Goal: Find specific page/section: Find specific page/section

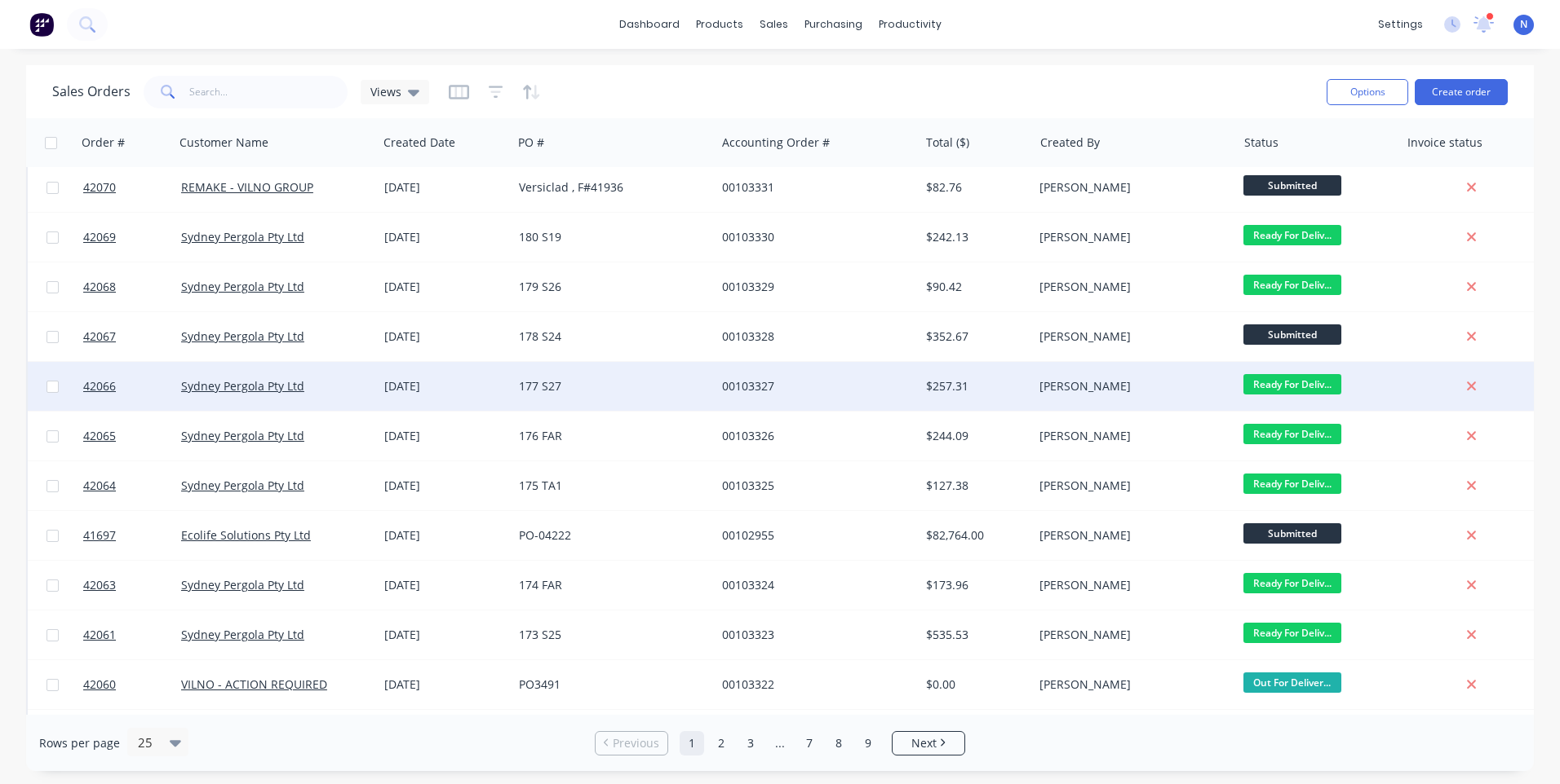
scroll to position [704, 0]
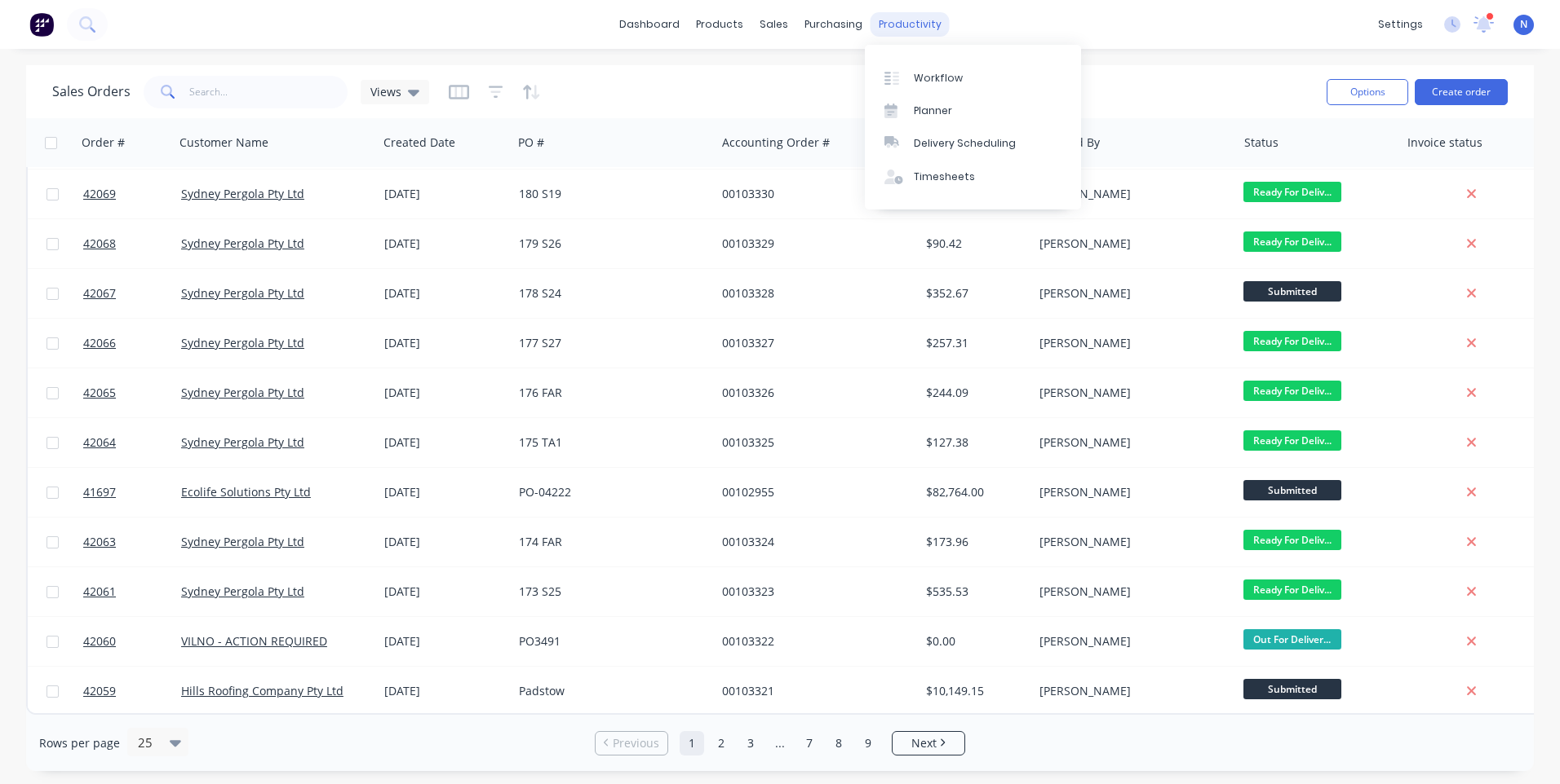
click at [893, 22] on div "productivity" at bounding box center [910, 24] width 79 height 25
click at [924, 78] on div "Workflow" at bounding box center [939, 78] width 49 height 15
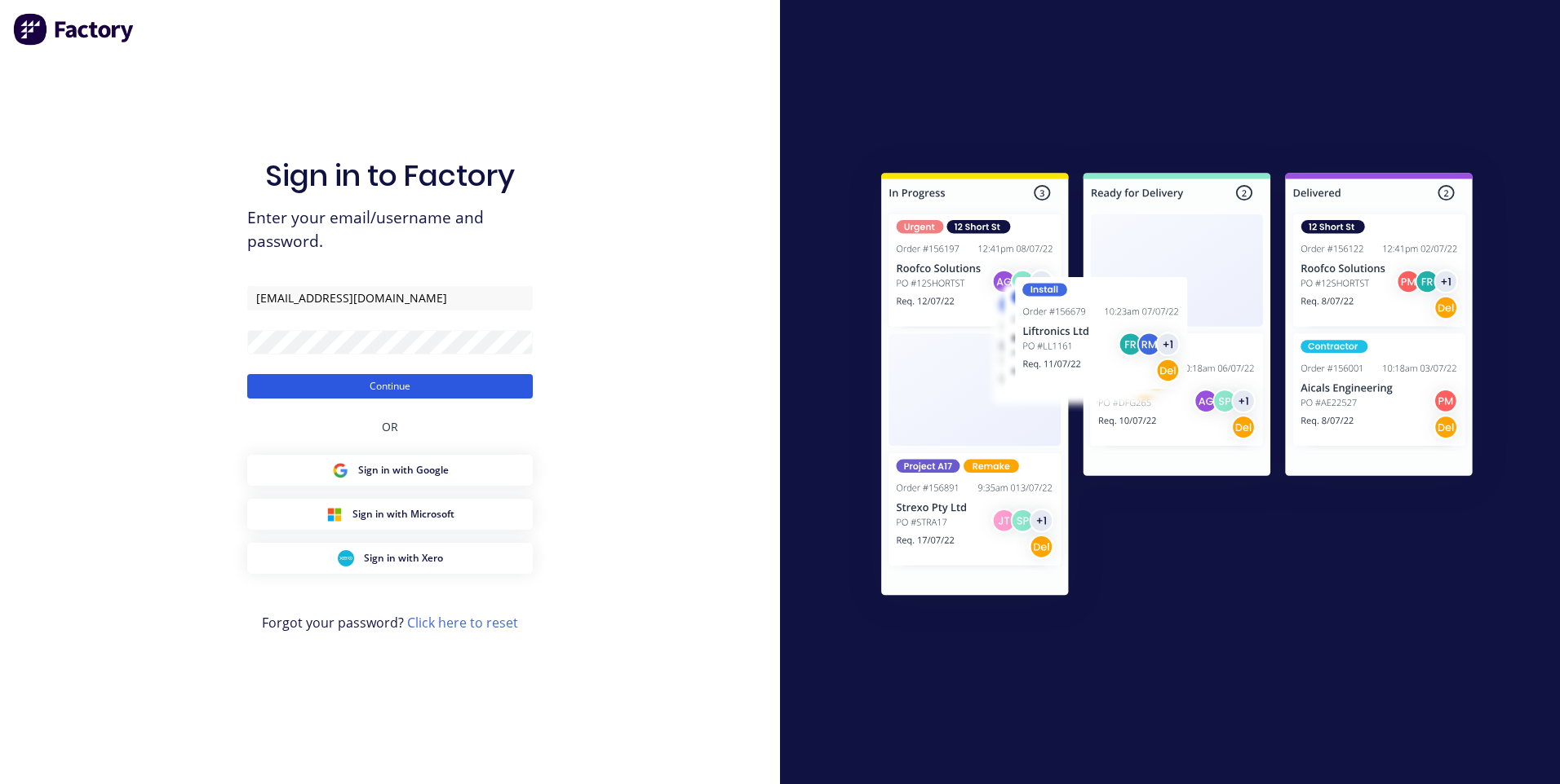
click at [434, 387] on button "Continue" at bounding box center [389, 386] width 286 height 25
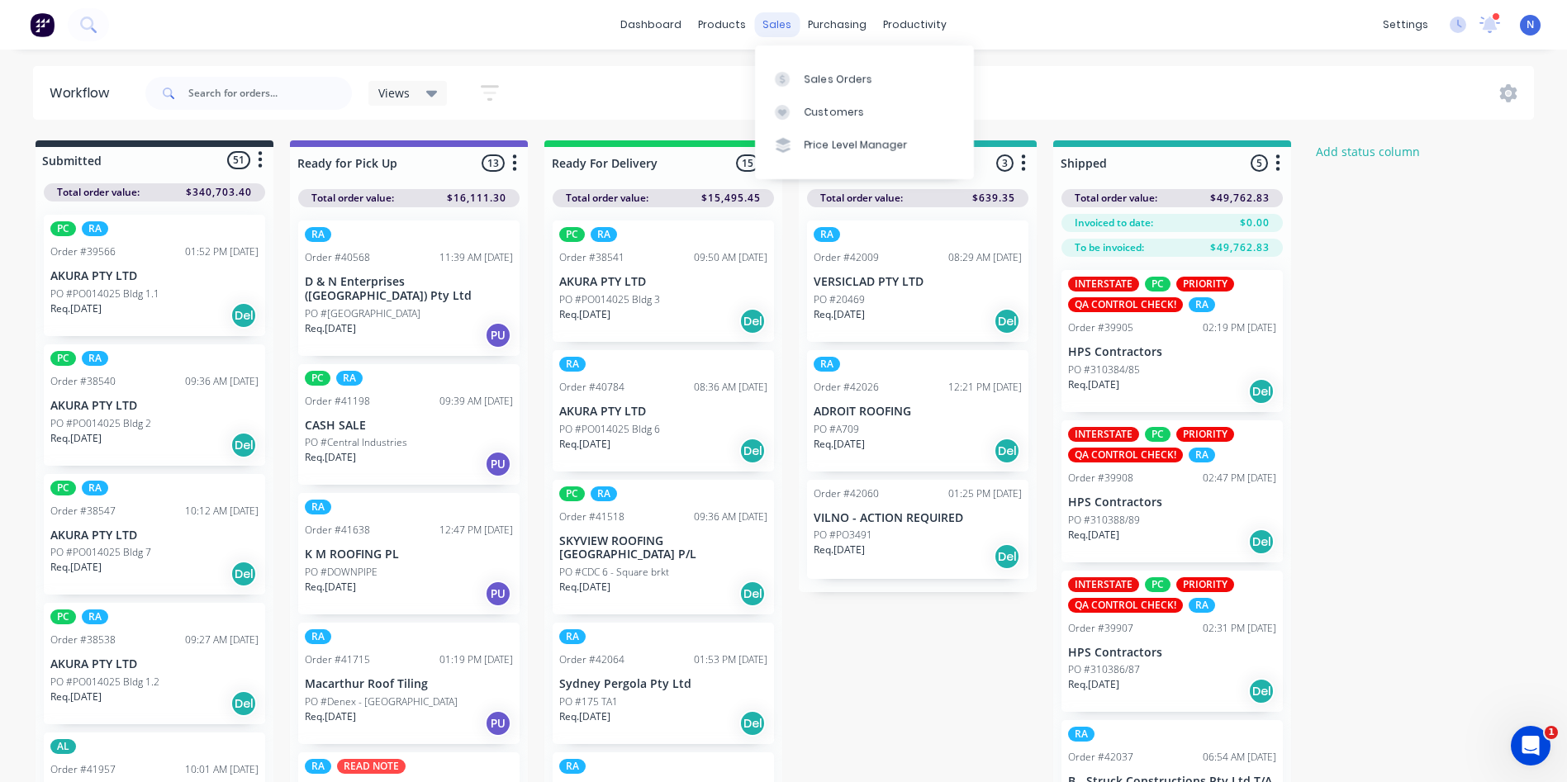
click at [781, 29] on div "sales" at bounding box center [776, 24] width 45 height 25
click at [825, 72] on div "Sales Orders" at bounding box center [838, 79] width 68 height 15
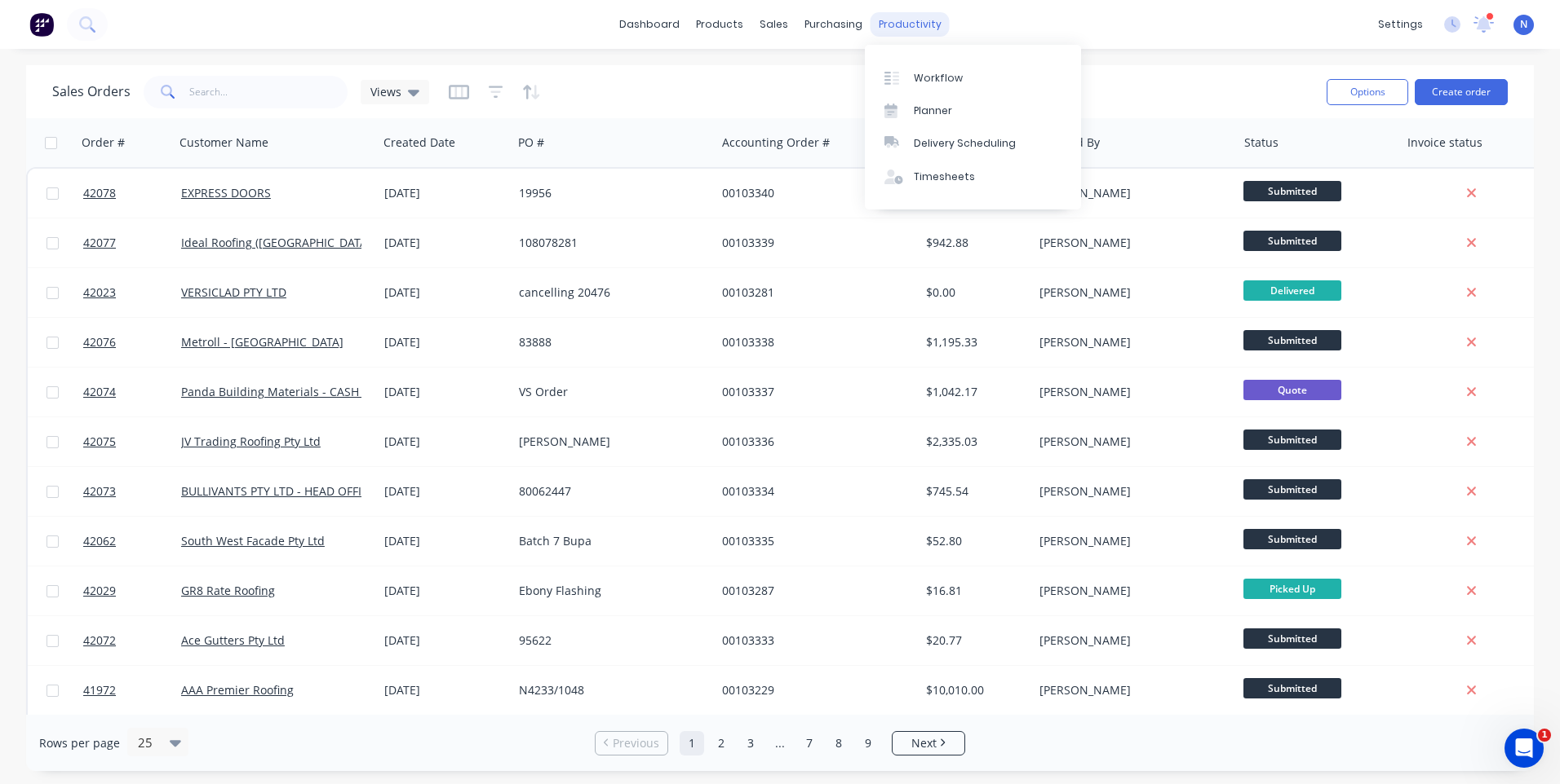
click at [890, 32] on div "productivity" at bounding box center [910, 24] width 79 height 25
click at [930, 79] on div "Workflow" at bounding box center [939, 78] width 49 height 15
